Goal: Task Accomplishment & Management: Complete application form

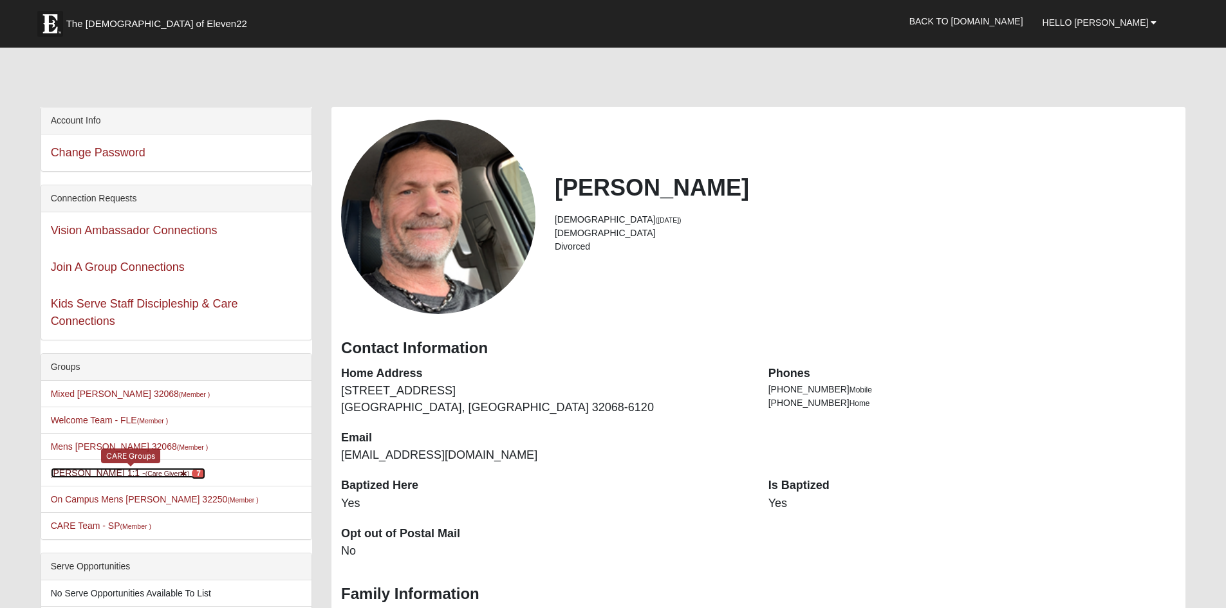
click at [123, 478] on link "Blain Moos 1:1 - (Care Giver ) 7" at bounding box center [128, 473] width 154 height 10
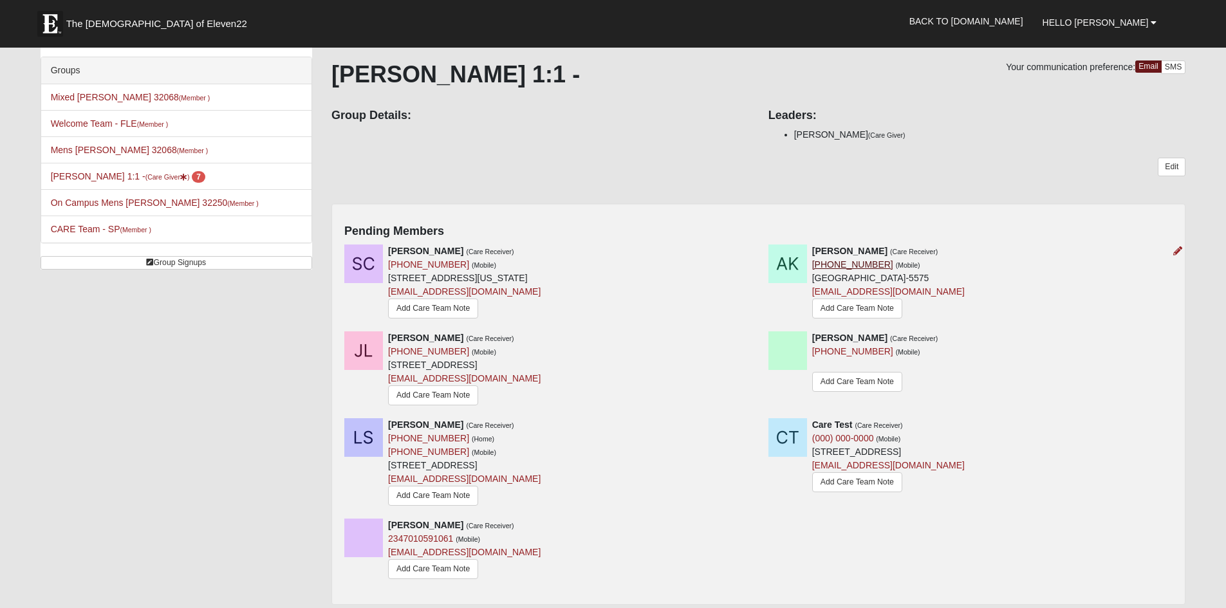
scroll to position [129, 0]
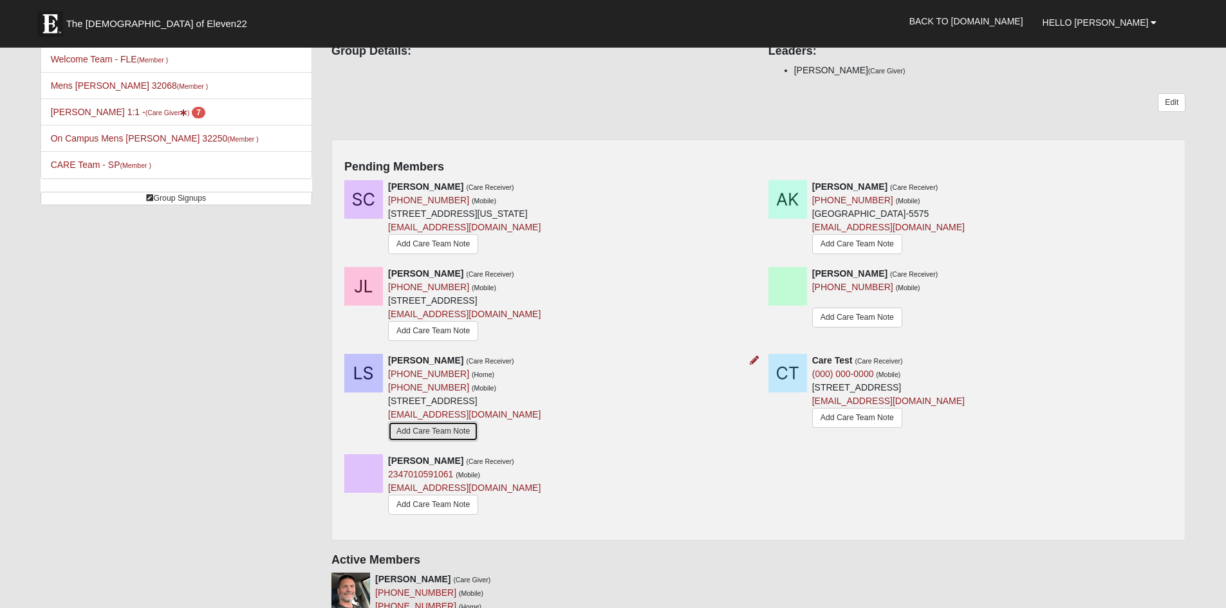
click at [443, 441] on link "Add Care Team Note" at bounding box center [433, 432] width 90 height 20
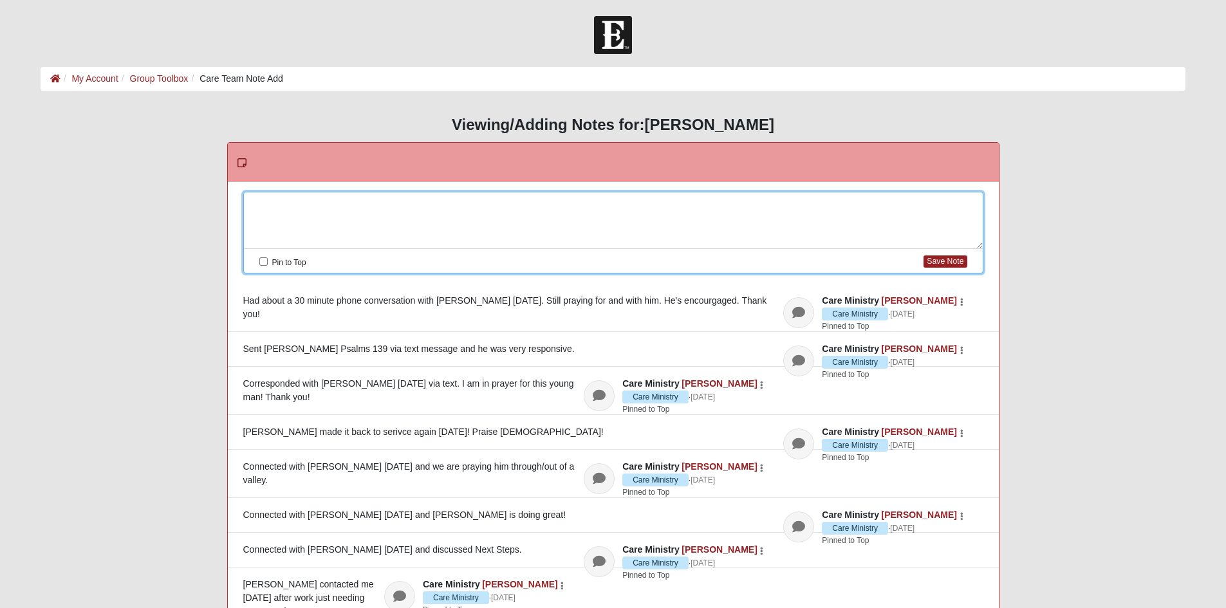
click at [306, 205] on div at bounding box center [613, 220] width 739 height 57
click at [268, 263] on label "Pin to Top" at bounding box center [282, 262] width 47 height 15
click at [268, 263] on input "Pin to Top" at bounding box center [263, 261] width 8 height 8
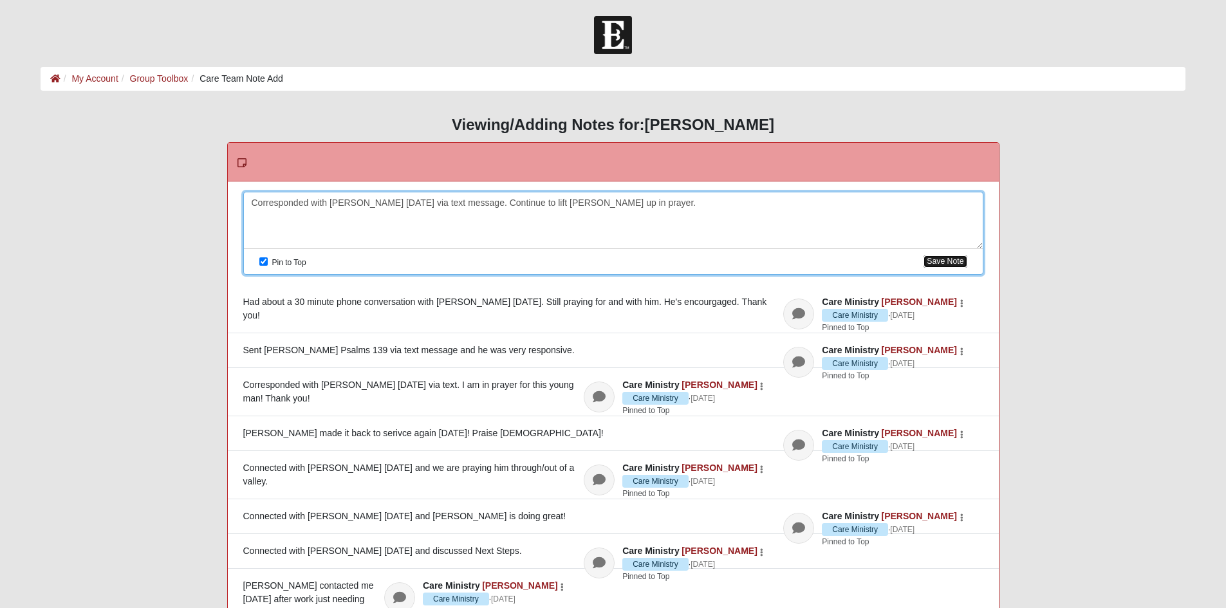
click at [960, 262] on button "Save Note" at bounding box center [944, 261] width 43 height 12
checkbox input "false"
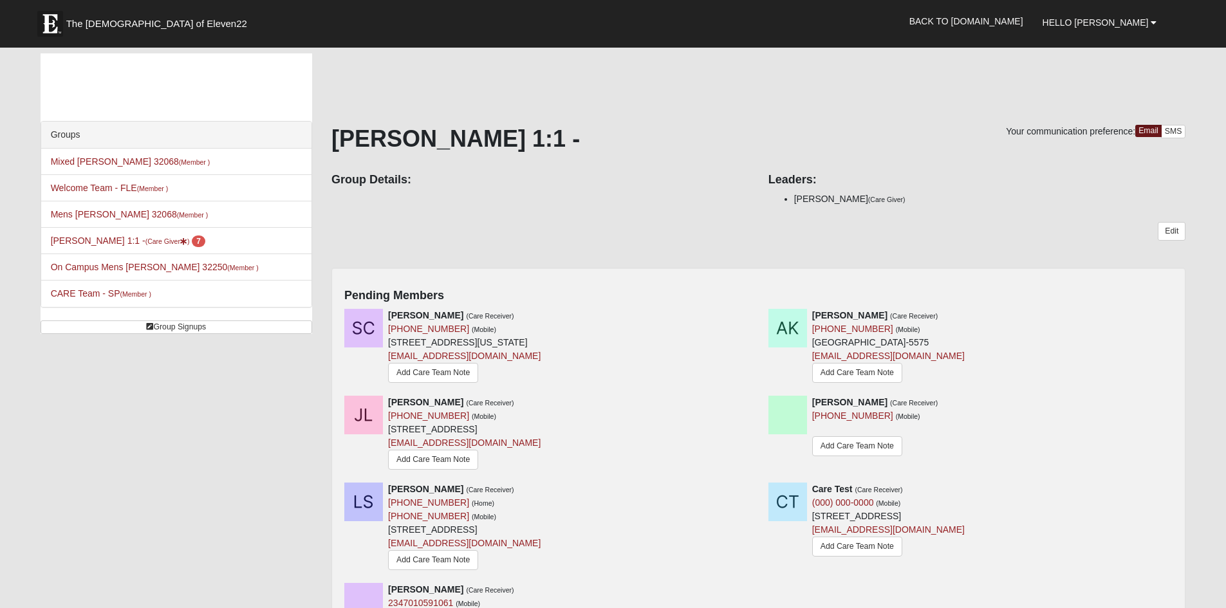
scroll to position [129, 0]
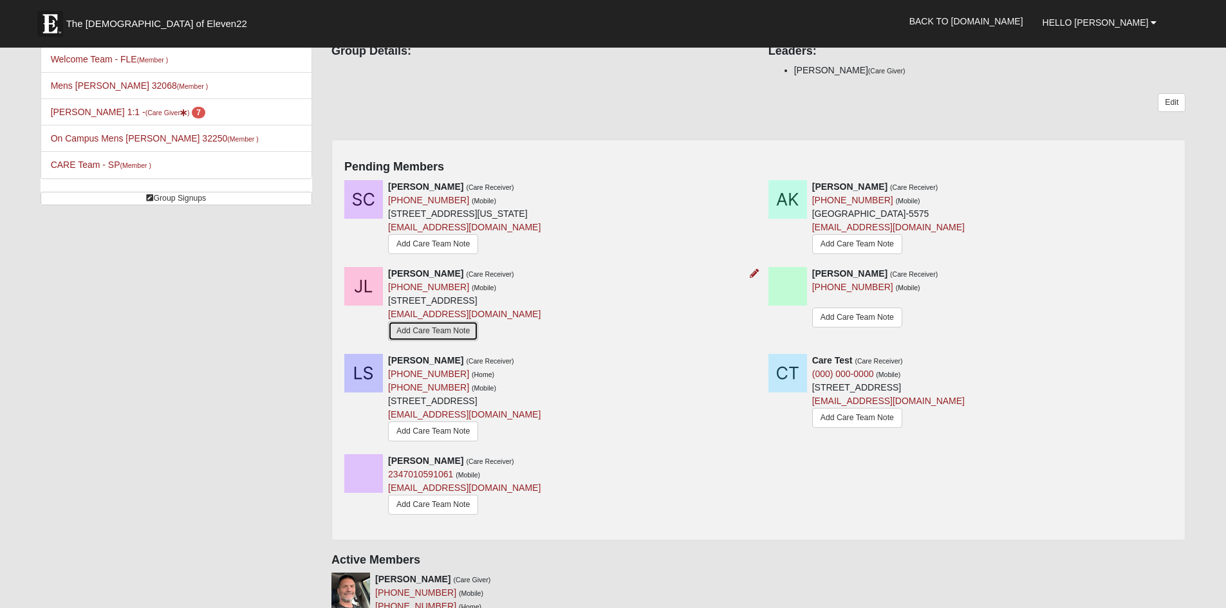
click at [447, 341] on link "Add Care Team Note" at bounding box center [433, 331] width 90 height 20
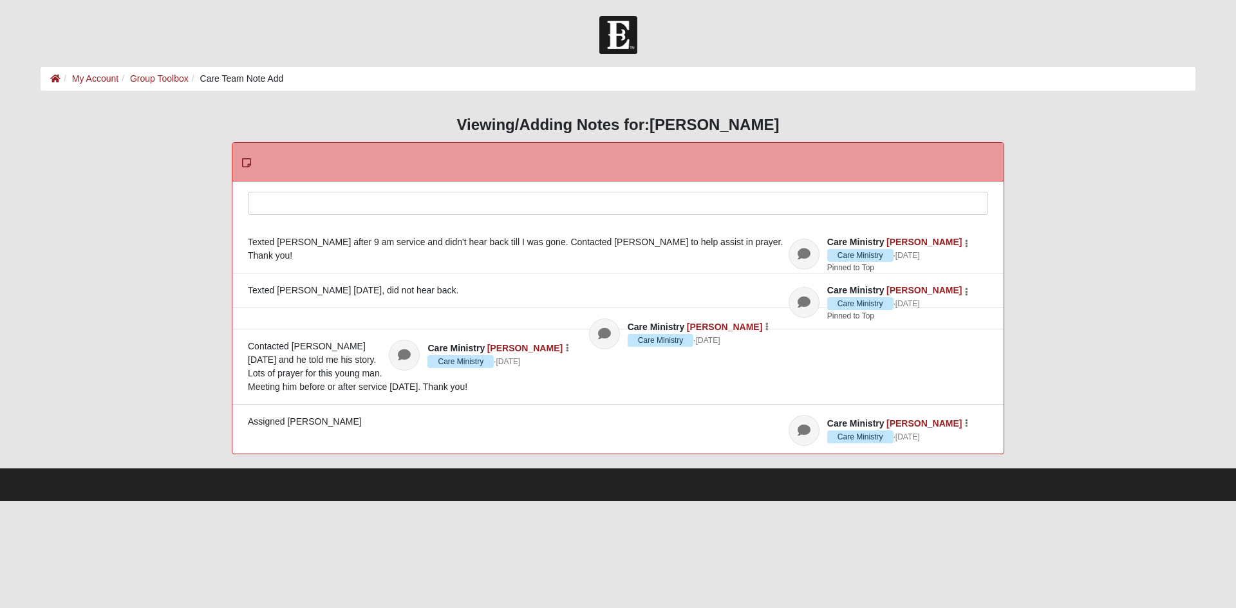
click at [342, 208] on div at bounding box center [617, 220] width 739 height 57
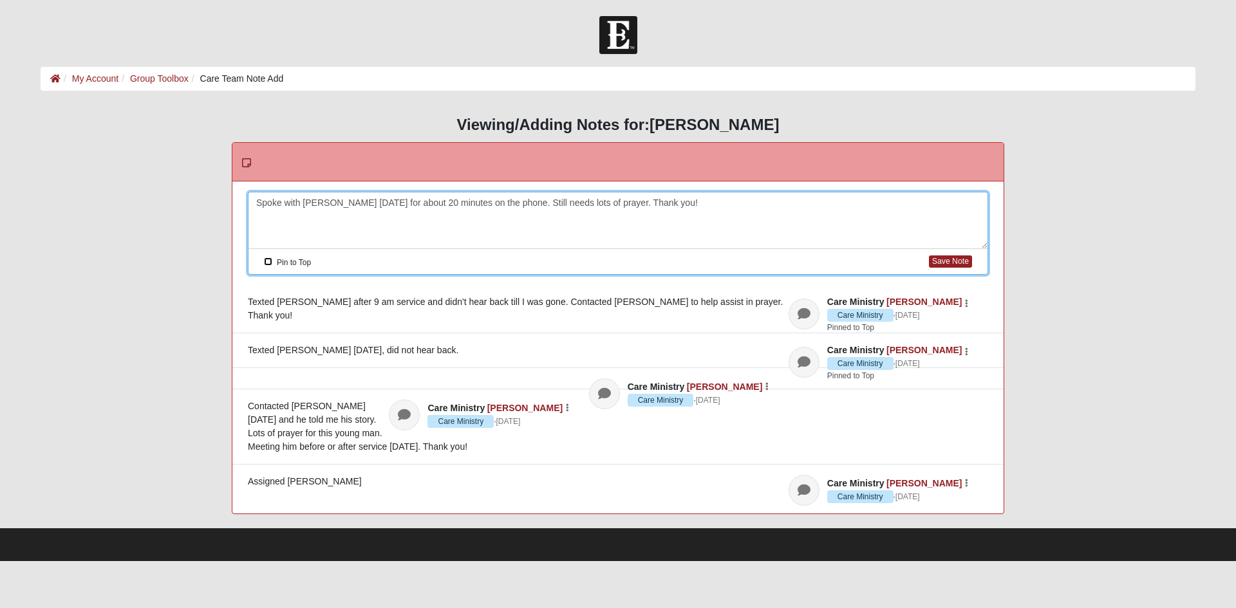
click at [268, 266] on input "Pin to Top" at bounding box center [268, 261] width 8 height 8
click at [945, 268] on button "Save Note" at bounding box center [950, 261] width 43 height 12
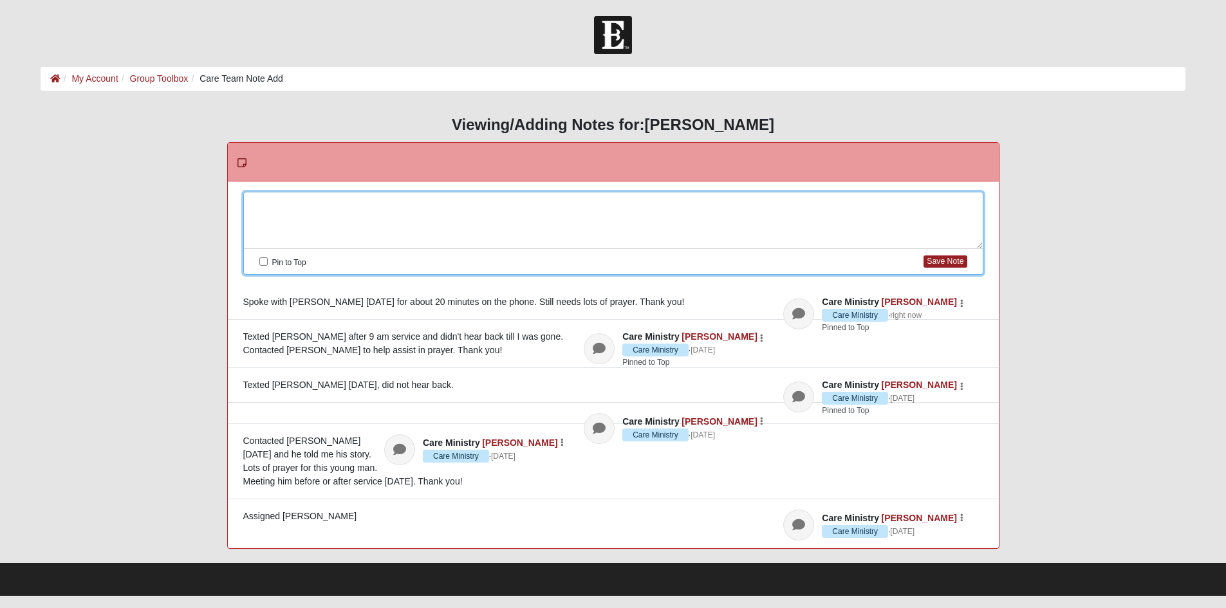
click at [292, 215] on div at bounding box center [613, 220] width 739 height 57
click at [264, 262] on input "Pin to Top" at bounding box center [263, 261] width 8 height 8
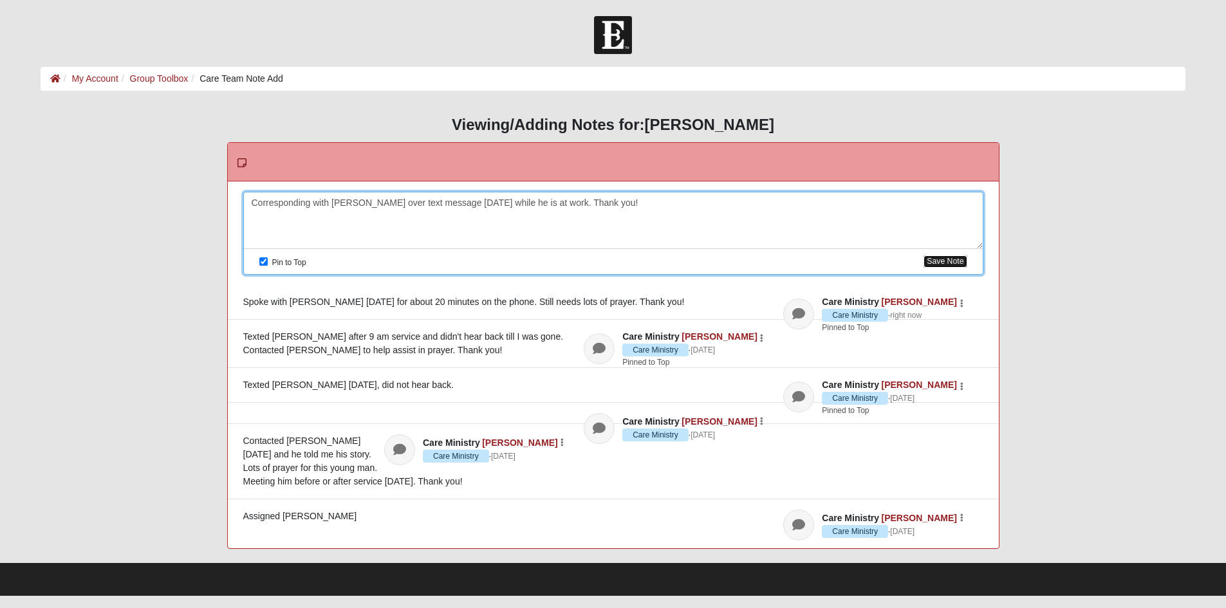
click at [926, 268] on button "Save Note" at bounding box center [944, 261] width 43 height 12
checkbox input "false"
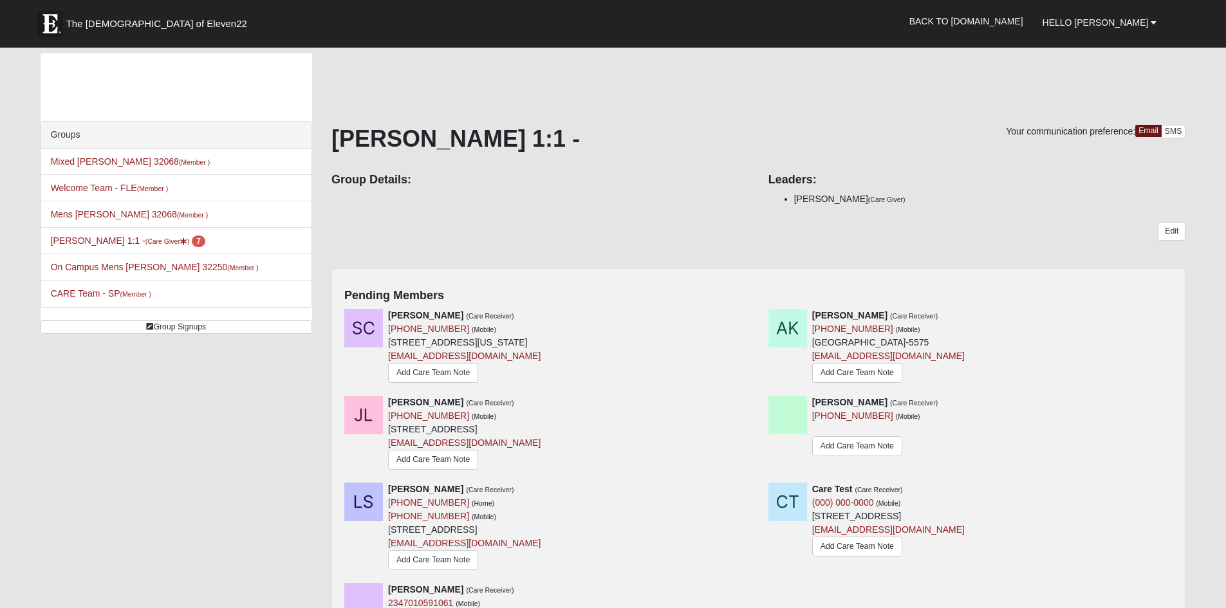
scroll to position [129, 0]
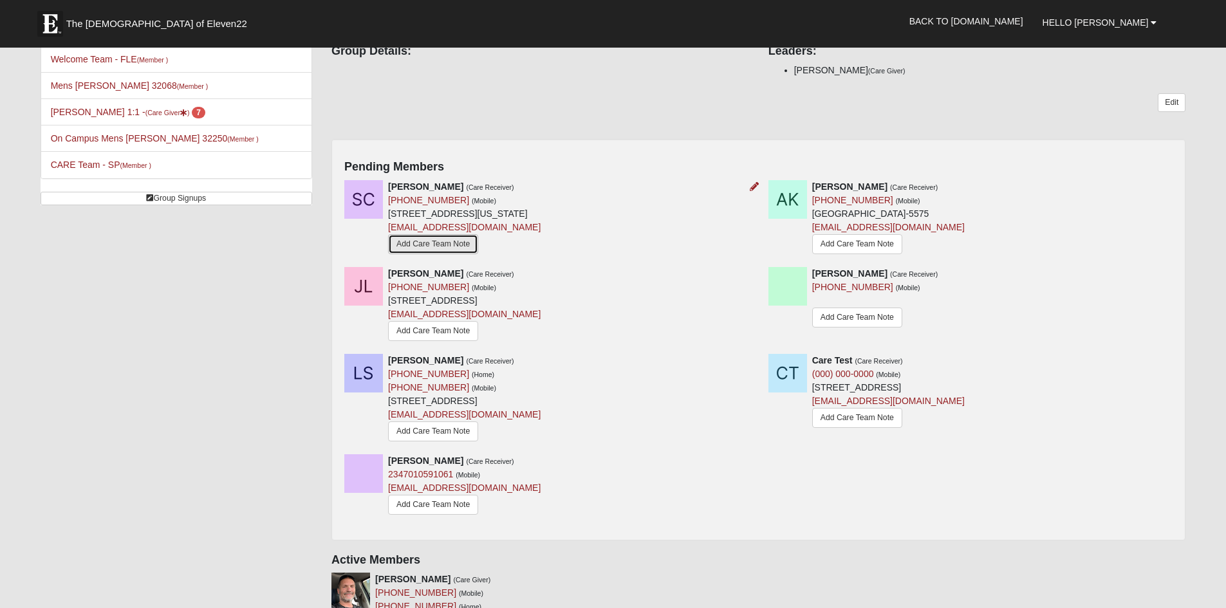
click at [435, 254] on link "Add Care Team Note" at bounding box center [433, 244] width 90 height 20
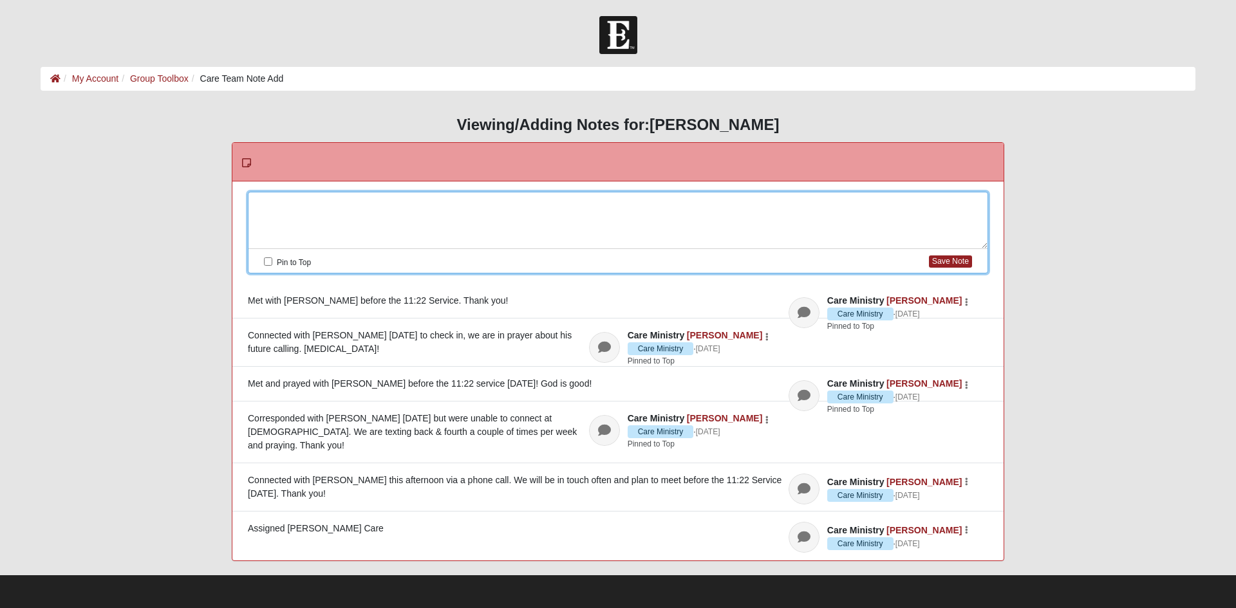
click at [298, 209] on div at bounding box center [617, 220] width 739 height 57
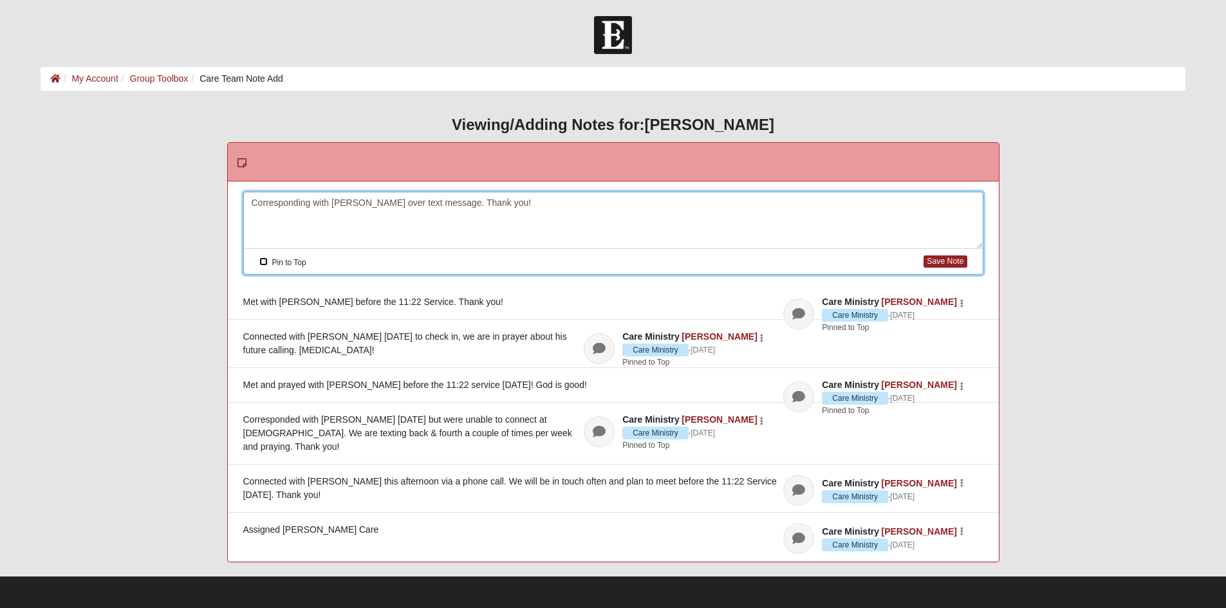
click at [267, 266] on input "Pin to Top" at bounding box center [263, 261] width 8 height 8
click at [936, 261] on button "Save Note" at bounding box center [944, 261] width 43 height 12
checkbox input "false"
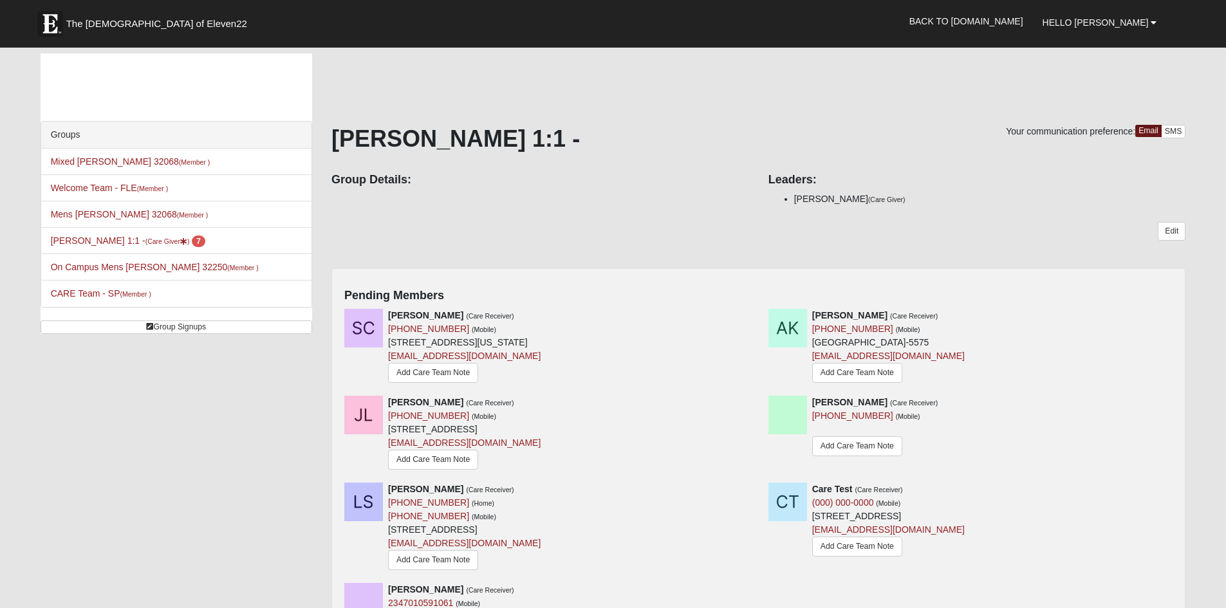
scroll to position [129, 0]
